Goal: Go to known website: Go to known website

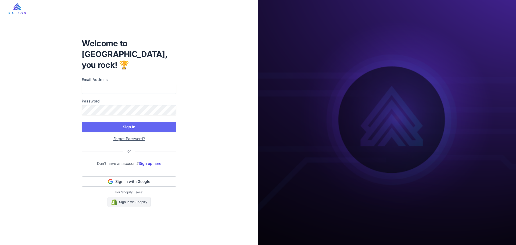
click at [130, 197] on link "Sign in via Shopify" at bounding box center [128, 202] width 43 height 10
